Goal: Information Seeking & Learning: Learn about a topic

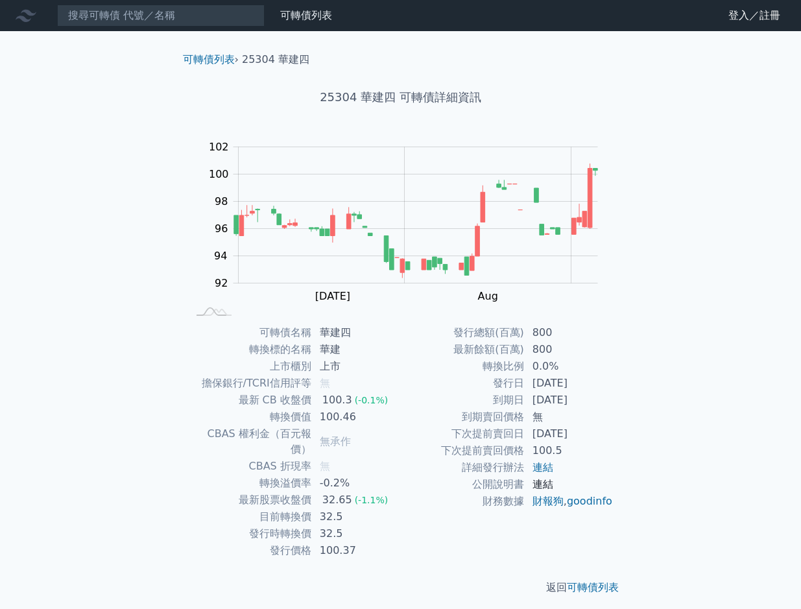
click at [541, 482] on link "連結" at bounding box center [542, 484] width 21 height 12
